Goal: Communication & Community: Answer question/provide support

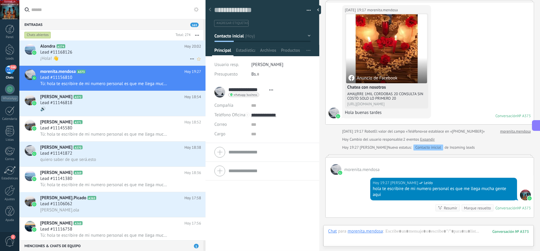
scroll to position [9, 0]
drag, startPoint x: 384, startPoint y: 195, endPoint x: 371, endPoint y: 190, distance: 14.1
click at [371, 190] on div "[DATE] 19:27 [PERSON_NAME] Leído hola te escribire de mi numero personal es que…" at bounding box center [443, 189] width 147 height 23
copy div "hola te escribire de mi numero personal es que me llega mucha gente aqui"
click at [133, 51] on div "Lead #11168126" at bounding box center [120, 52] width 161 height 6
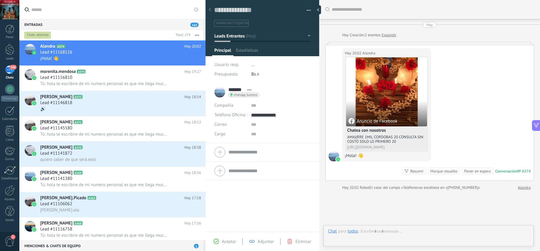
scroll to position [9, 0]
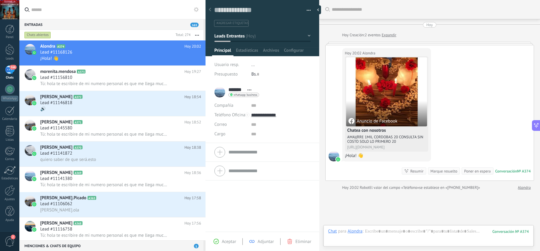
click at [230, 237] on div "Aceptar Adjuntar Eliminar" at bounding box center [262, 241] width 114 height 19
click at [231, 241] on span "Aceptar" at bounding box center [229, 242] width 14 height 6
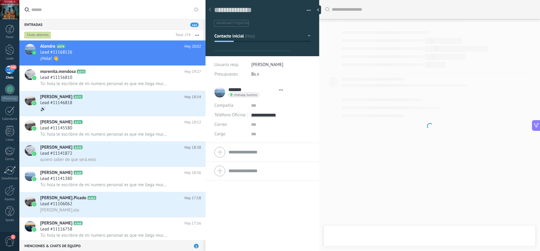
type textarea "**********"
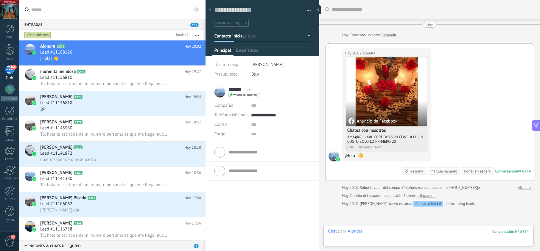
click at [401, 232] on div at bounding box center [428, 238] width 201 height 18
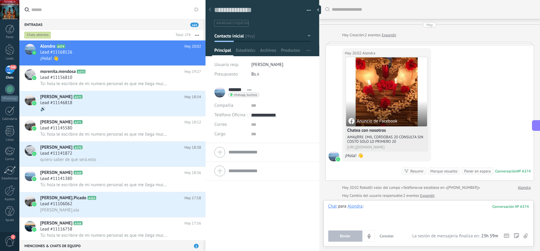
paste div
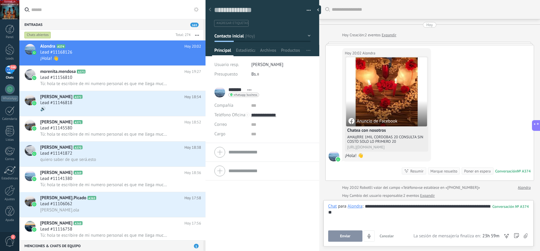
click at [348, 235] on span "Enviar" at bounding box center [345, 236] width 10 height 4
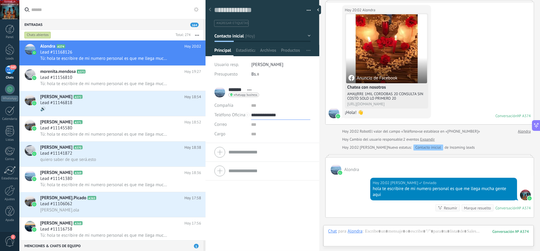
click at [265, 112] on input "**********" at bounding box center [280, 115] width 59 height 10
type input "**********"
click at [274, 145] on div "Copiar" at bounding box center [280, 145] width 58 height 10
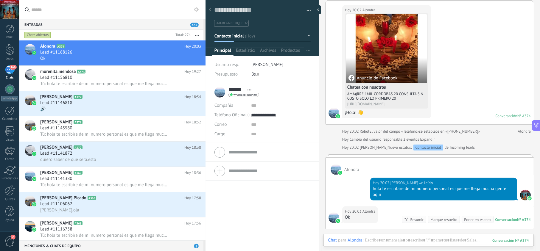
scroll to position [57, 0]
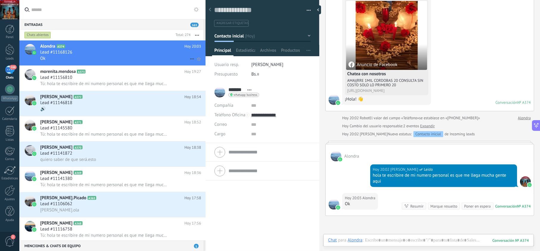
click at [104, 49] on div "Lead #11168126" at bounding box center [120, 52] width 161 height 6
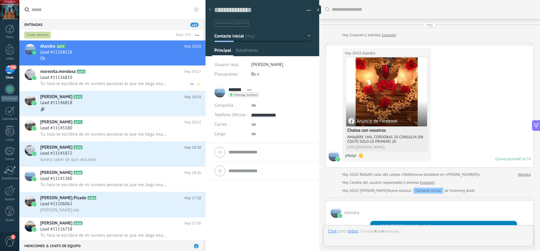
scroll to position [126, 0]
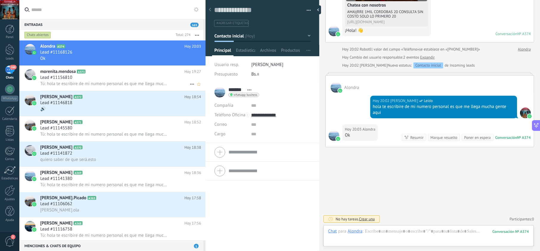
click at [105, 82] on span "Tú: hola te escribire de mi numero personal es que me llega mucha gente aqui" at bounding box center [104, 84] width 128 height 6
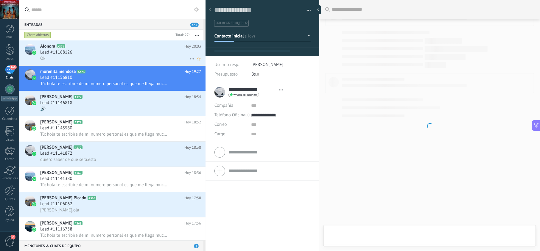
scroll to position [9, 0]
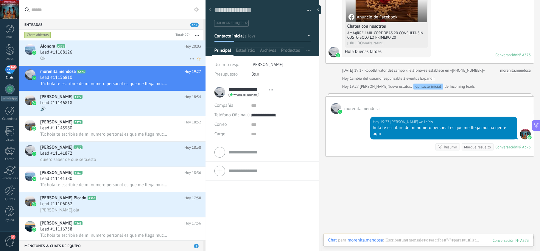
click at [113, 56] on div "Ok" at bounding box center [120, 58] width 161 height 6
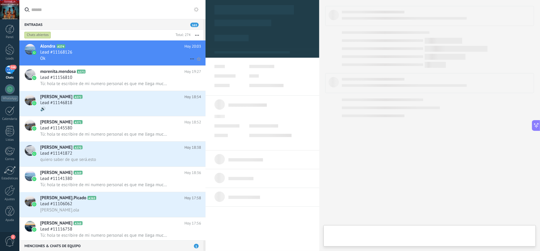
type textarea "**********"
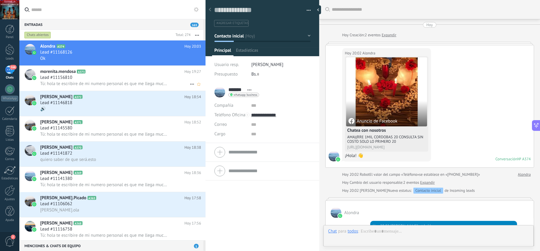
scroll to position [126, 0]
